Goal: Task Accomplishment & Management: Manage account settings

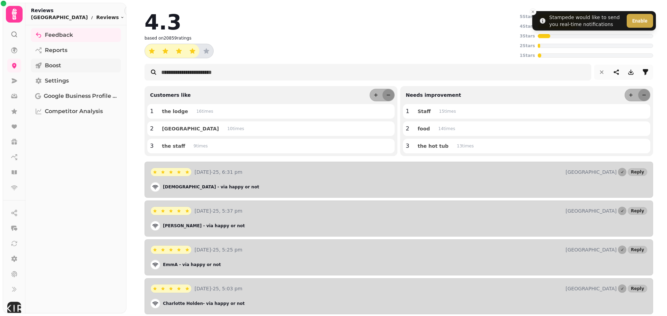
click at [59, 68] on span "Boost" at bounding box center [53, 65] width 16 height 8
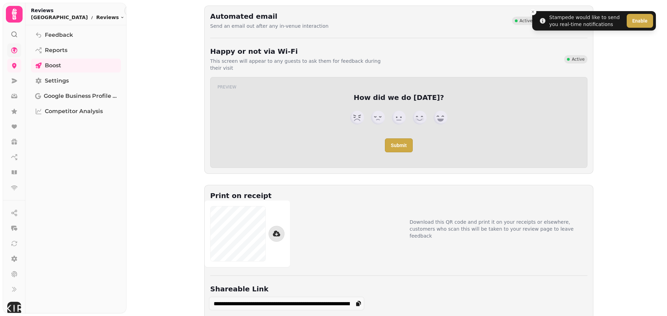
click at [8, 47] on link at bounding box center [14, 50] width 14 height 14
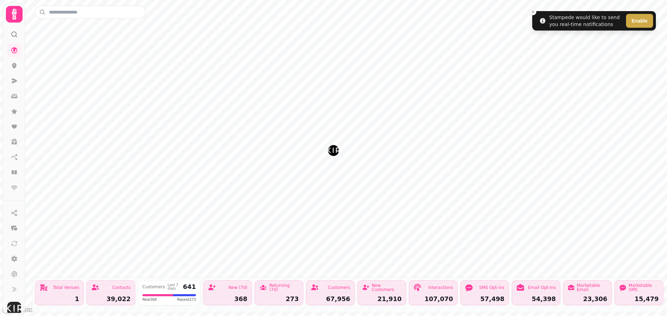
click at [13, 14] on icon at bounding box center [14, 14] width 14 height 14
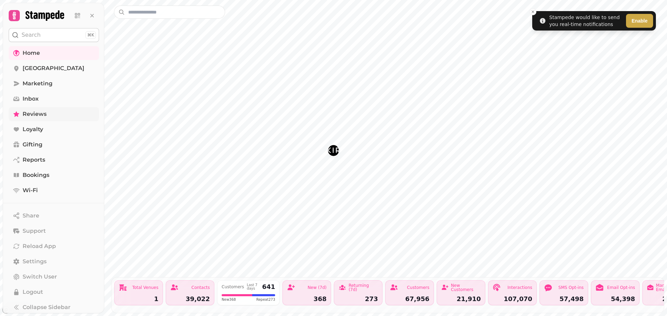
click at [35, 110] on span "Reviews" at bounding box center [35, 114] width 24 height 8
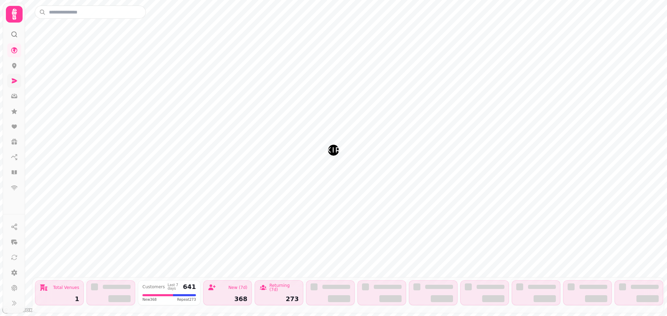
click at [18, 77] on link at bounding box center [14, 81] width 14 height 14
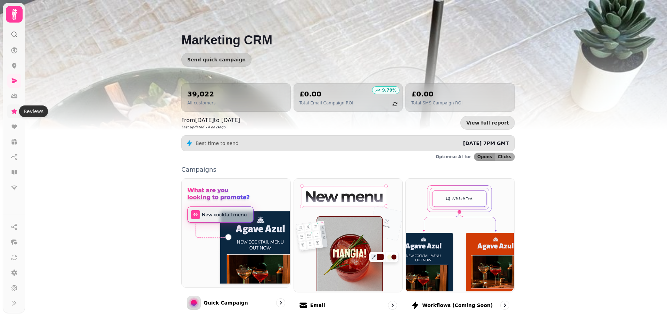
click at [13, 109] on icon at bounding box center [14, 111] width 7 height 7
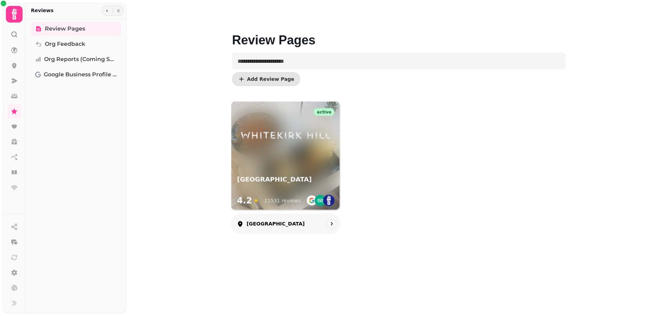
click at [301, 160] on div "active Whitekirk Hill 4.2 ★ 21531 reviews" at bounding box center [285, 156] width 109 height 109
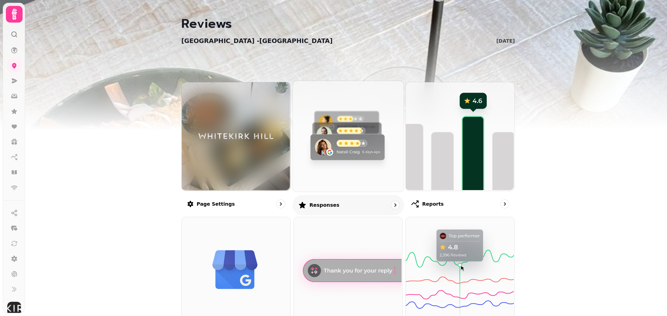
click at [332, 146] on img at bounding box center [347, 135] width 111 height 111
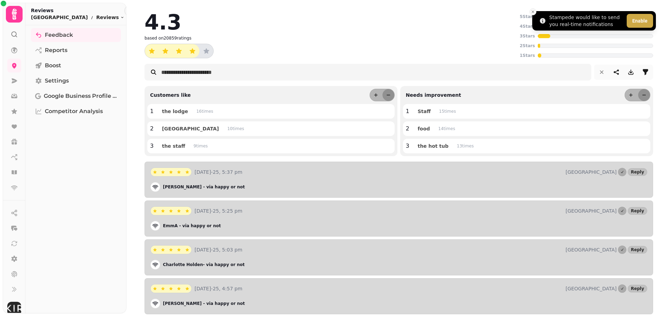
click at [532, 9] on button "Close toast" at bounding box center [532, 11] width 7 height 7
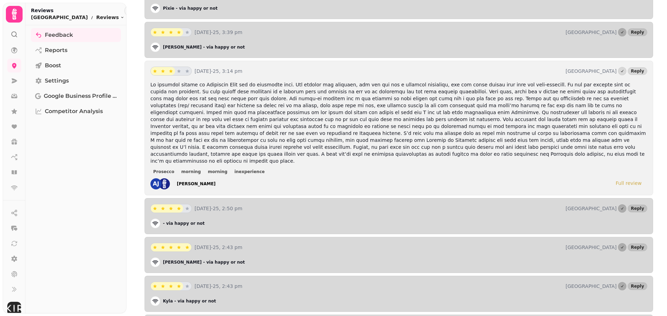
scroll to position [625, 0]
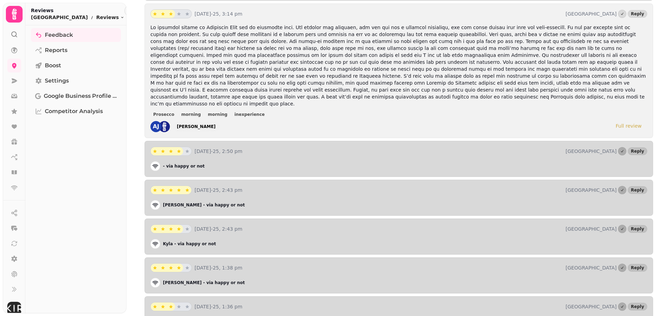
click at [621, 123] on div "Full review" at bounding box center [628, 126] width 26 height 7
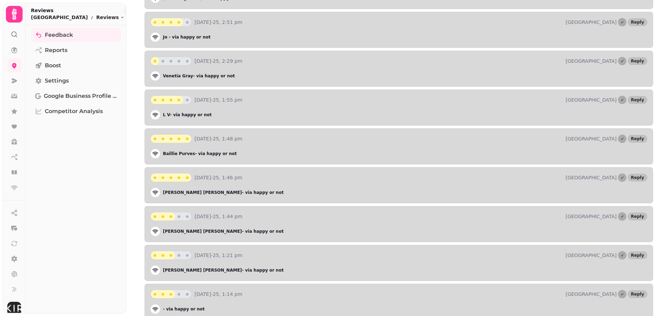
scroll to position [15653, 0]
